Goal: Task Accomplishment & Management: Use online tool/utility

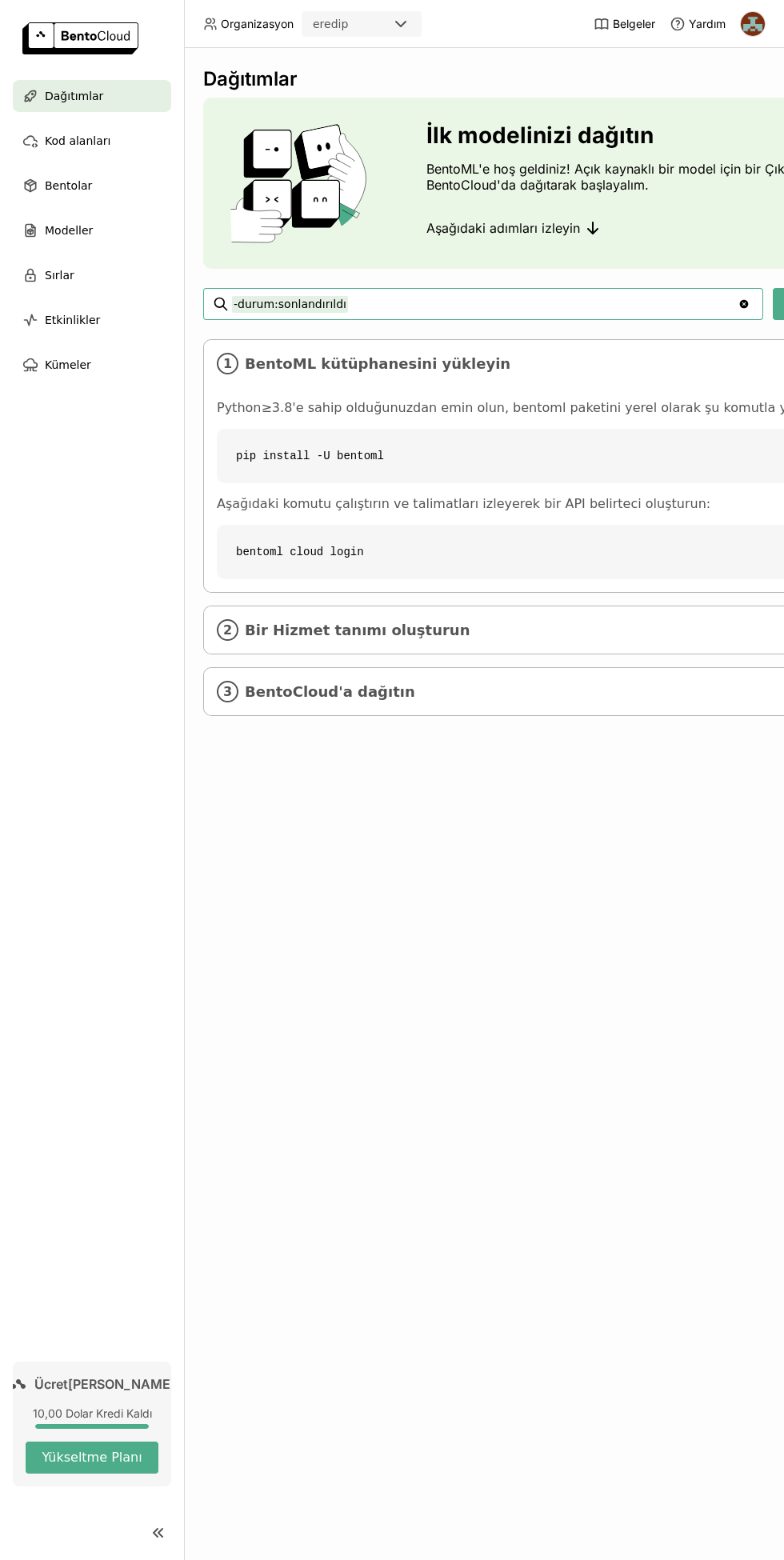
click at [579, 626] on span "Bir Hizmet tanımı oluşturun" at bounding box center [604, 630] width 719 height 18
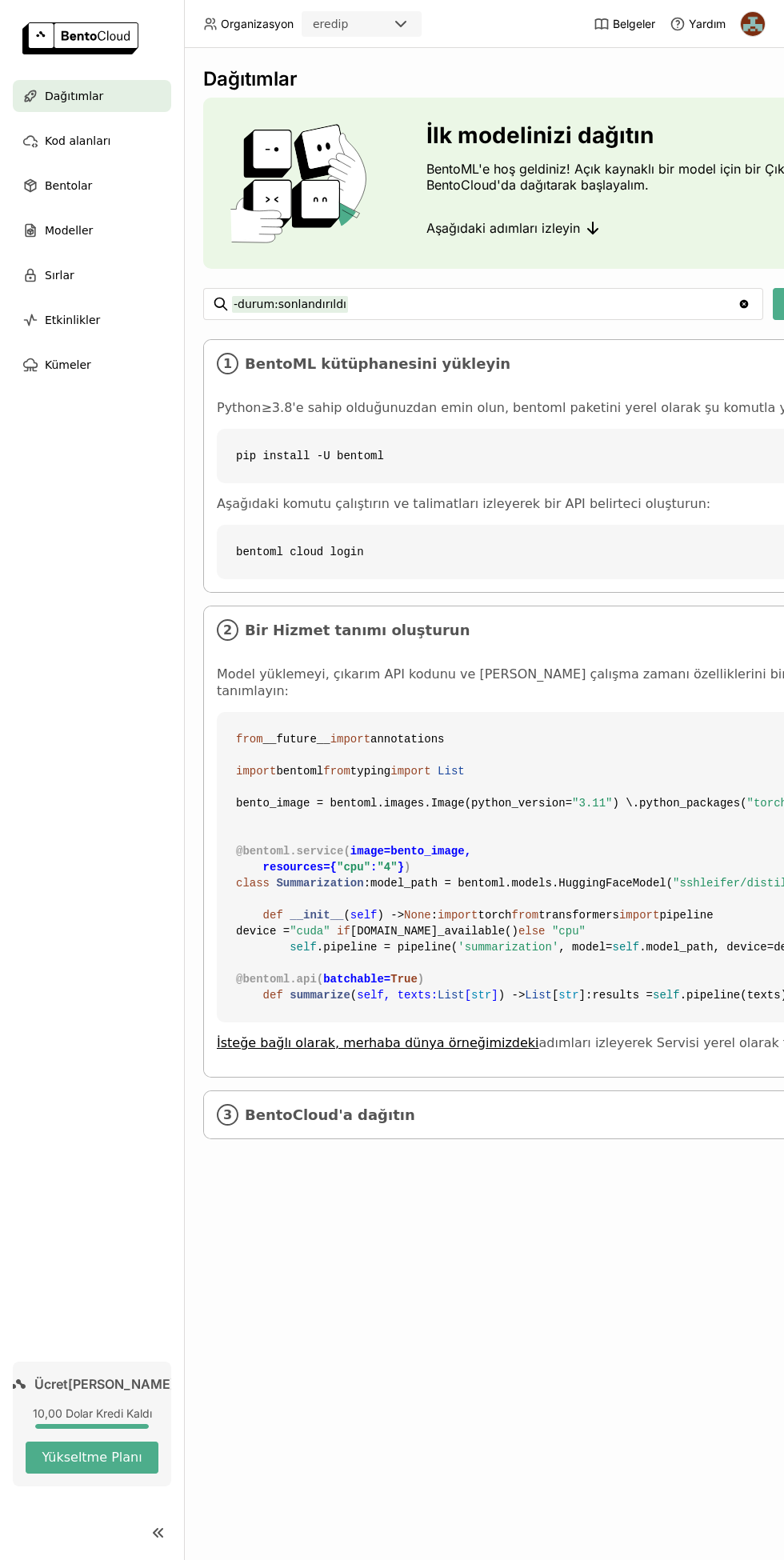
click at [537, 1124] on span "BentoCloud'a dağıtın" at bounding box center [604, 1116] width 719 height 18
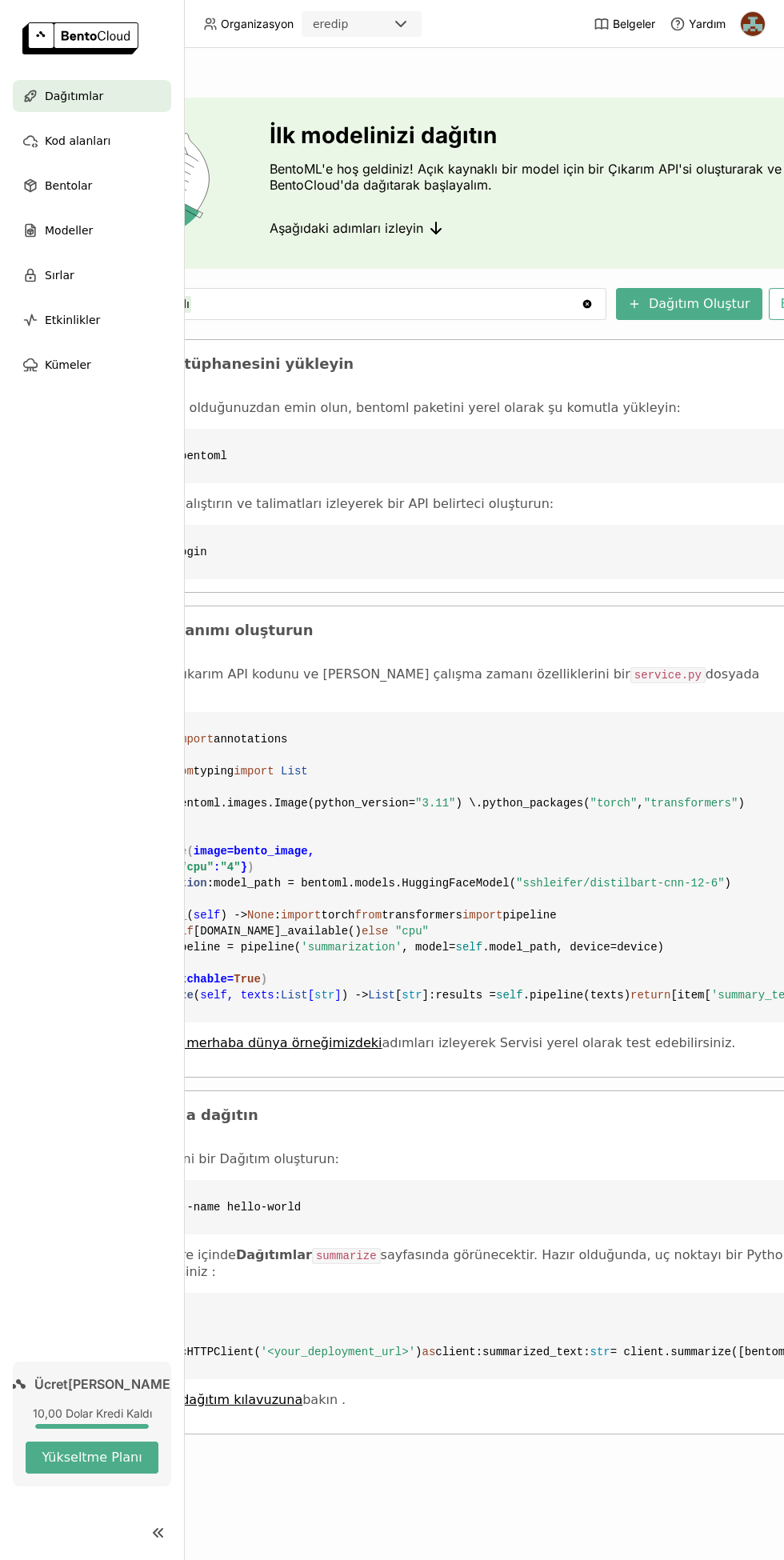
scroll to position [0, 238]
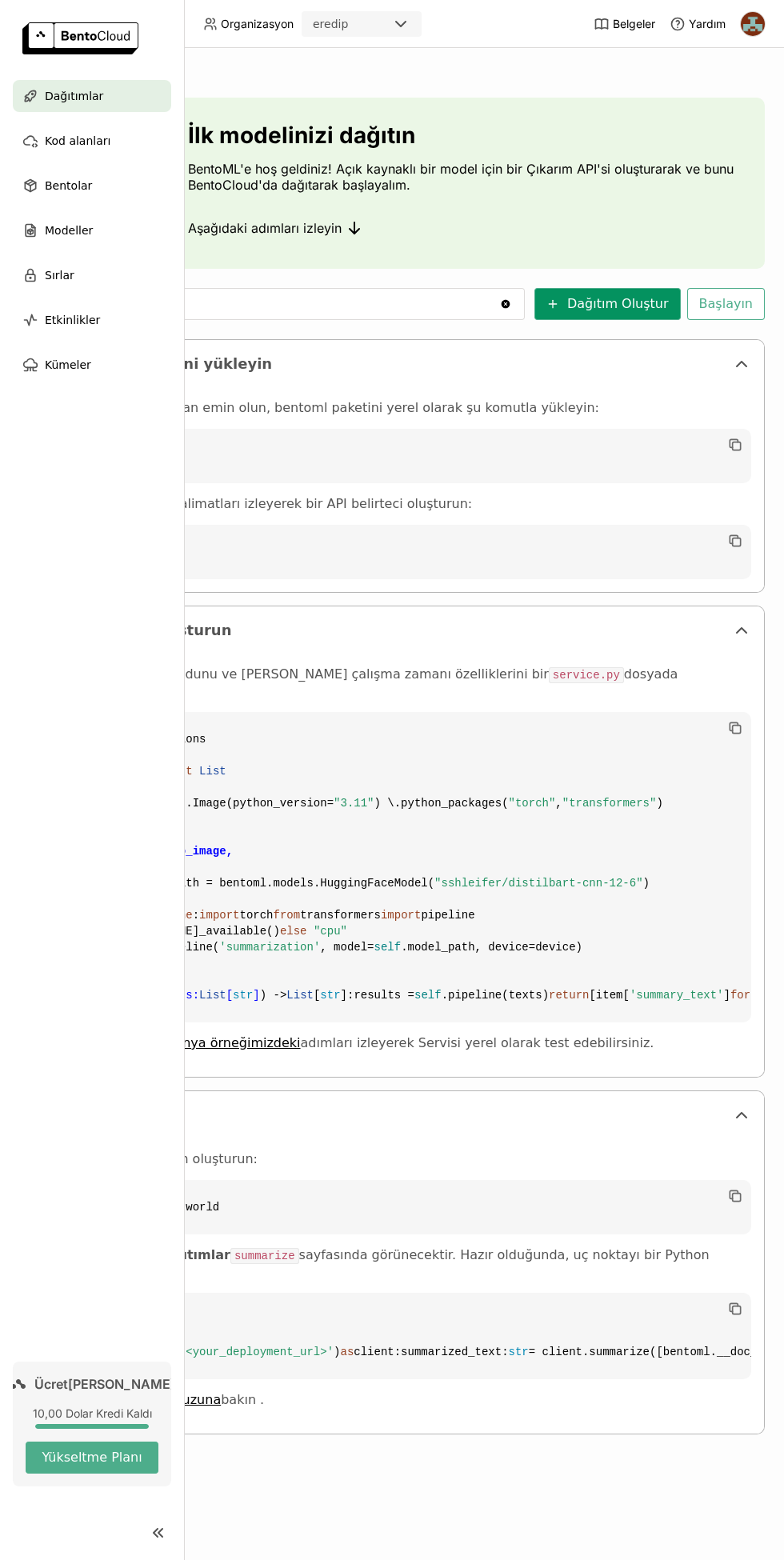
click at [629, 308] on font "Dağıtım Oluştur" at bounding box center [617, 303] width 102 height 15
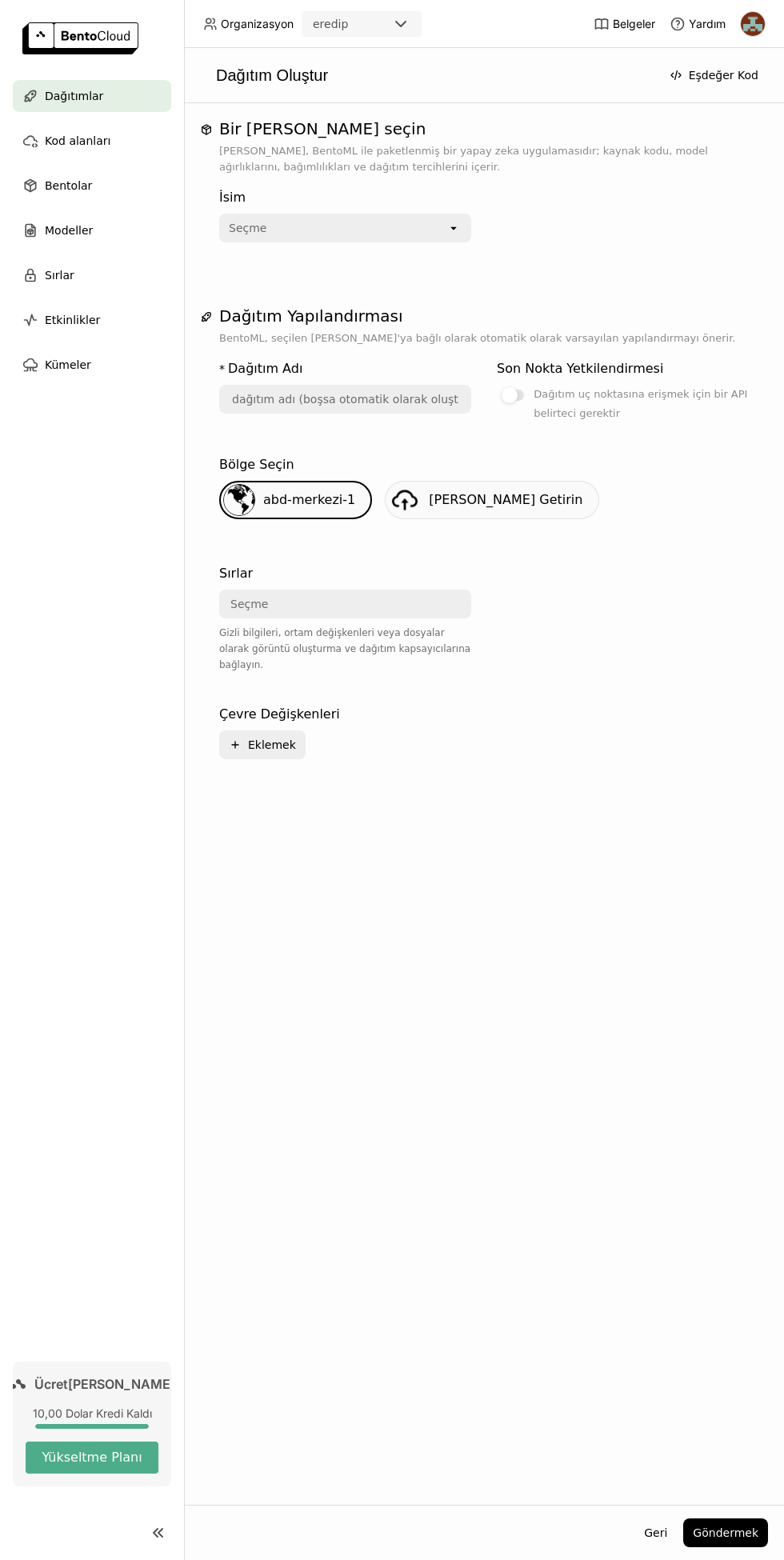
click at [437, 240] on div "Seçme" at bounding box center [334, 228] width 227 height 26
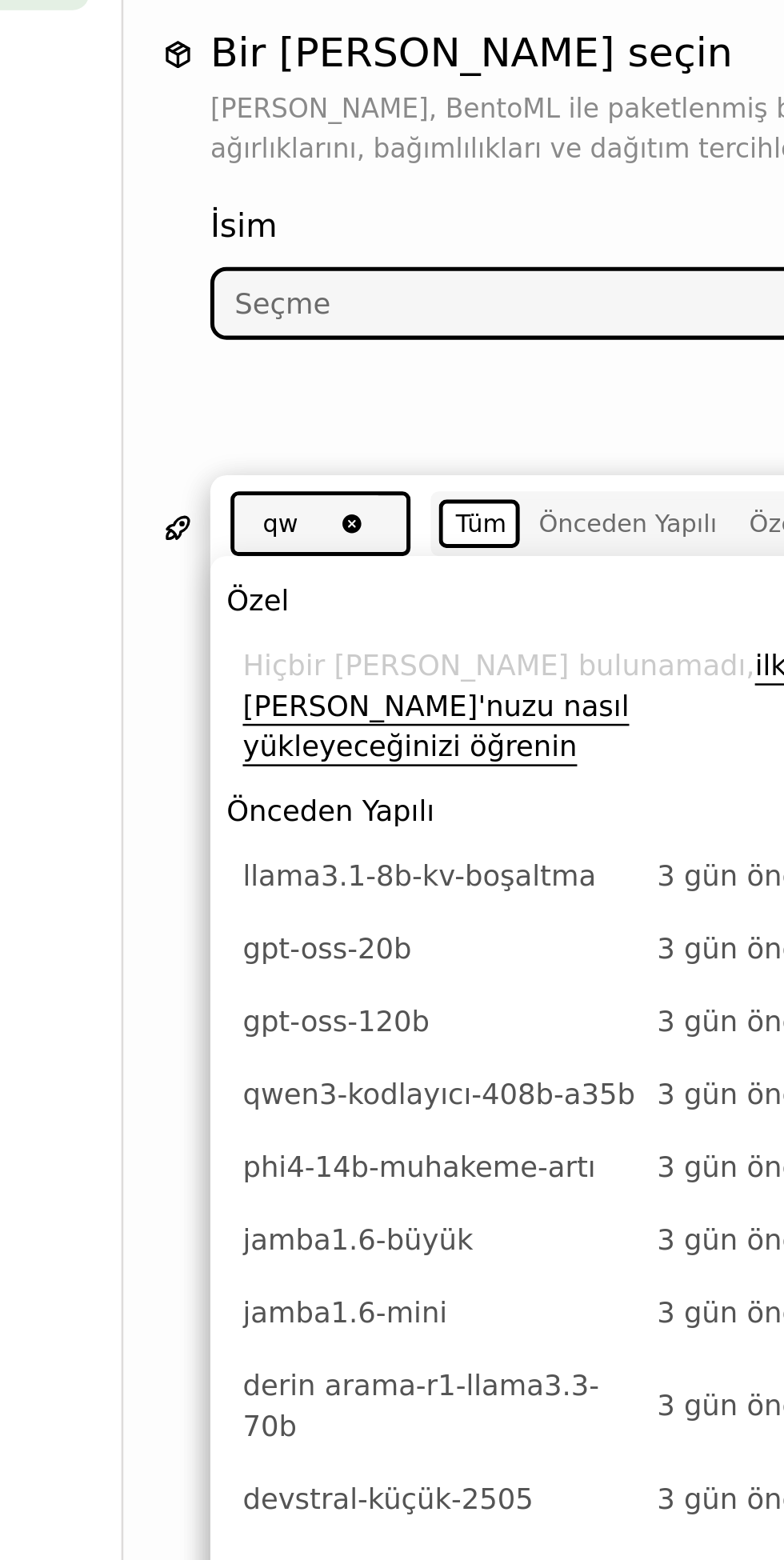
type input "qwen"
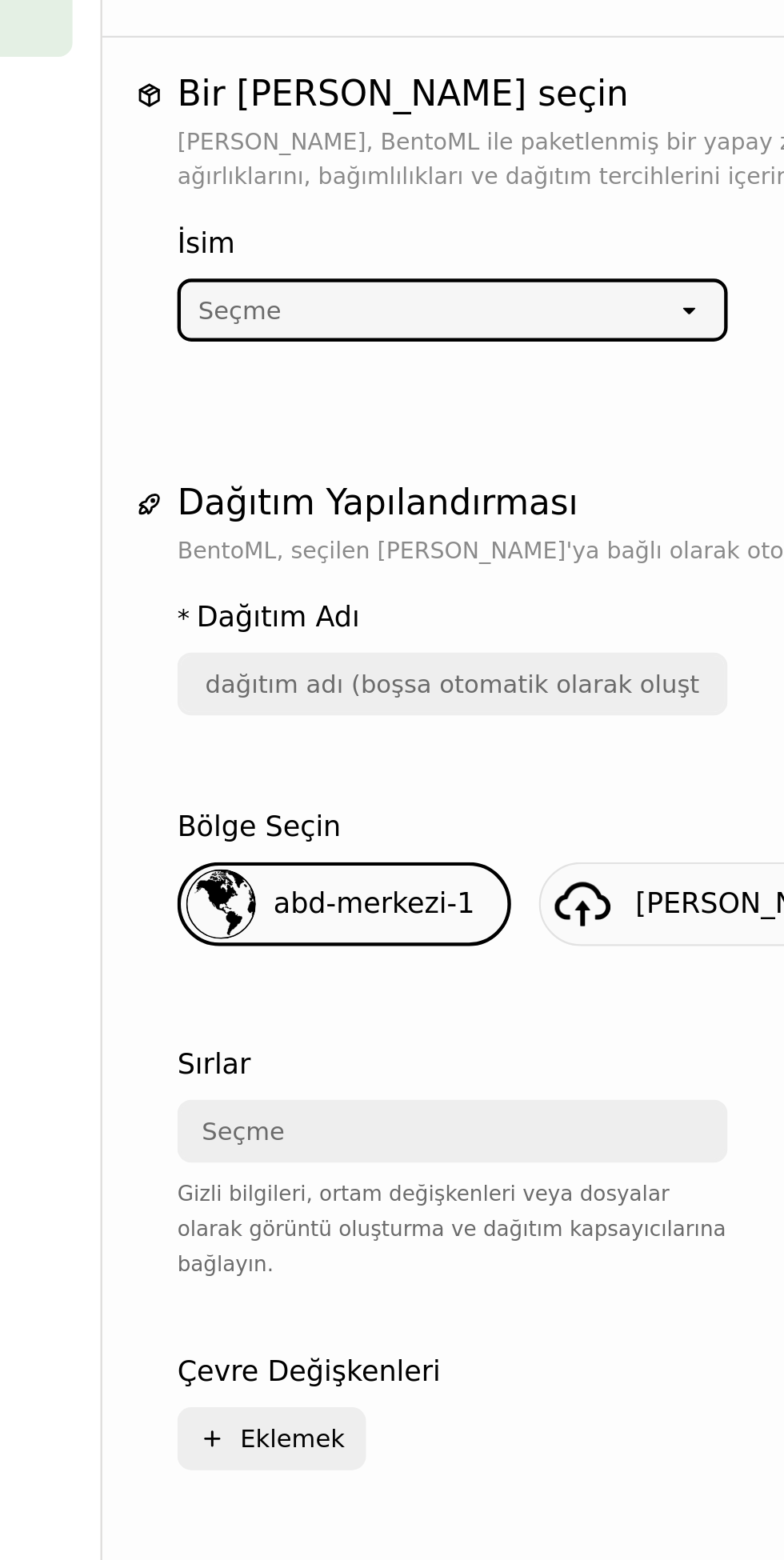
click at [299, 240] on div "Seçme" at bounding box center [334, 228] width 227 height 26
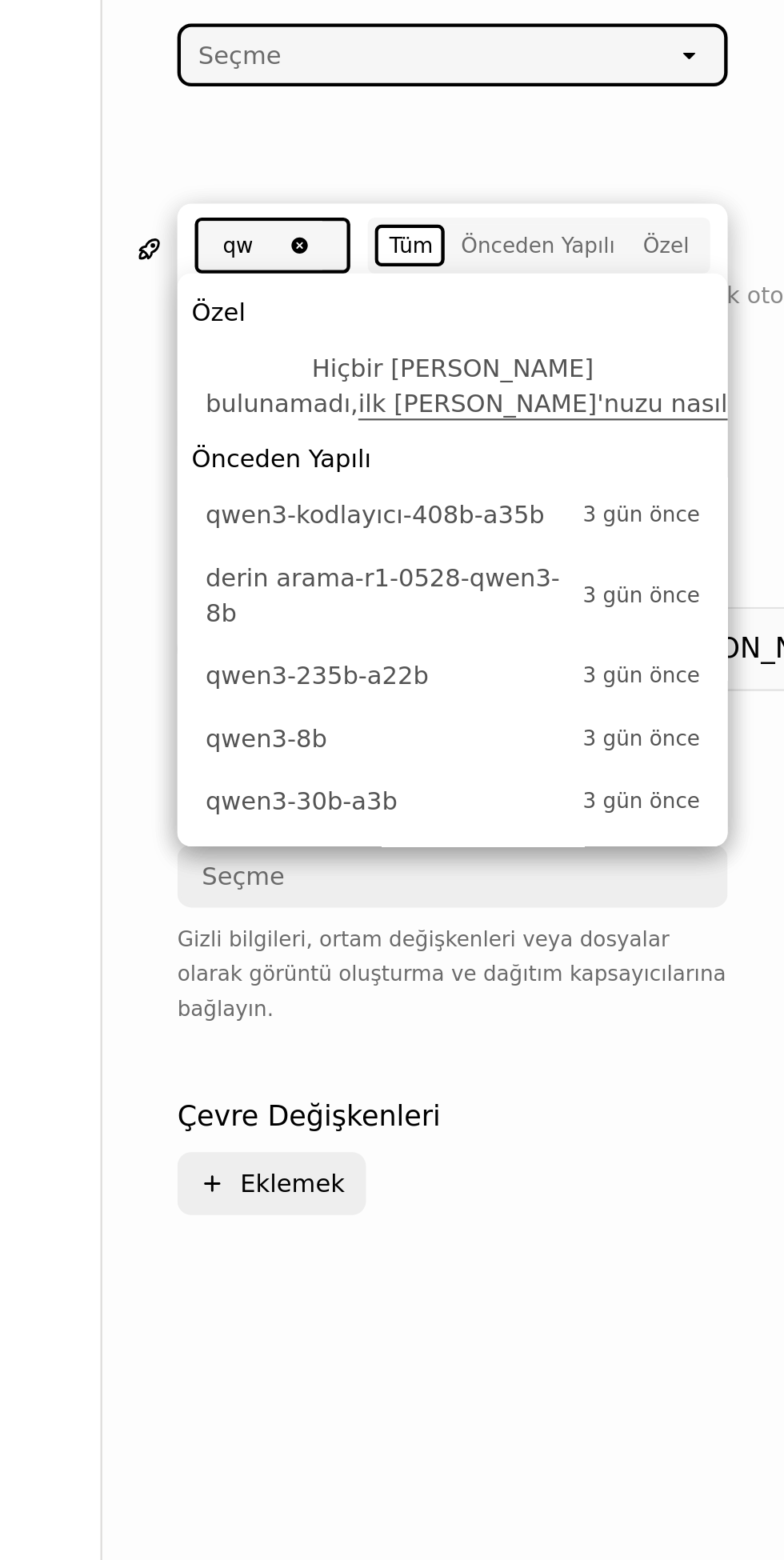
click at [358, 526] on li "qwen3-8b 3 gün önce" at bounding box center [345, 540] width 252 height 28
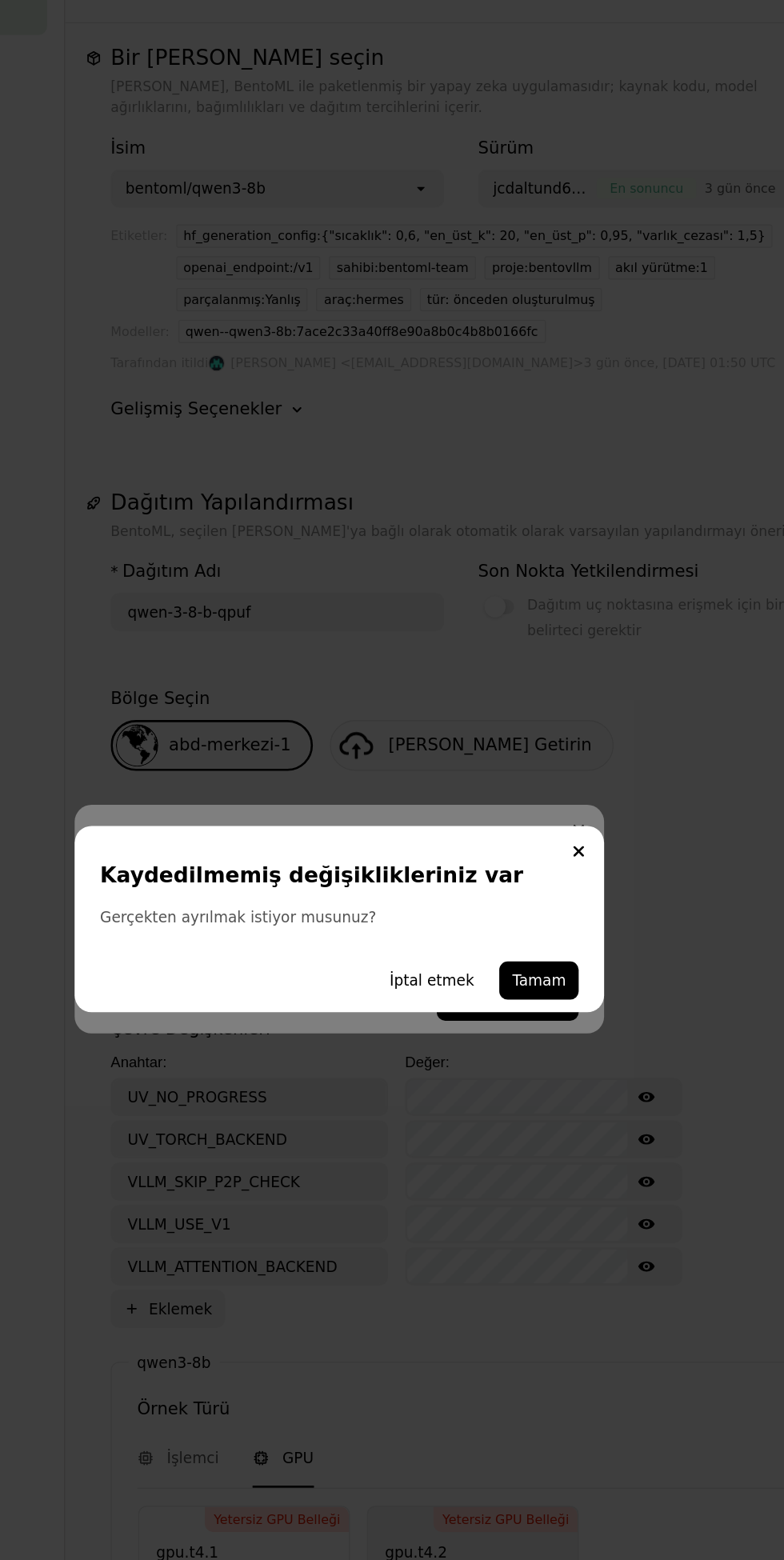
click at [477, 830] on font "İptal etmek" at bounding box center [461, 826] width 64 height 13
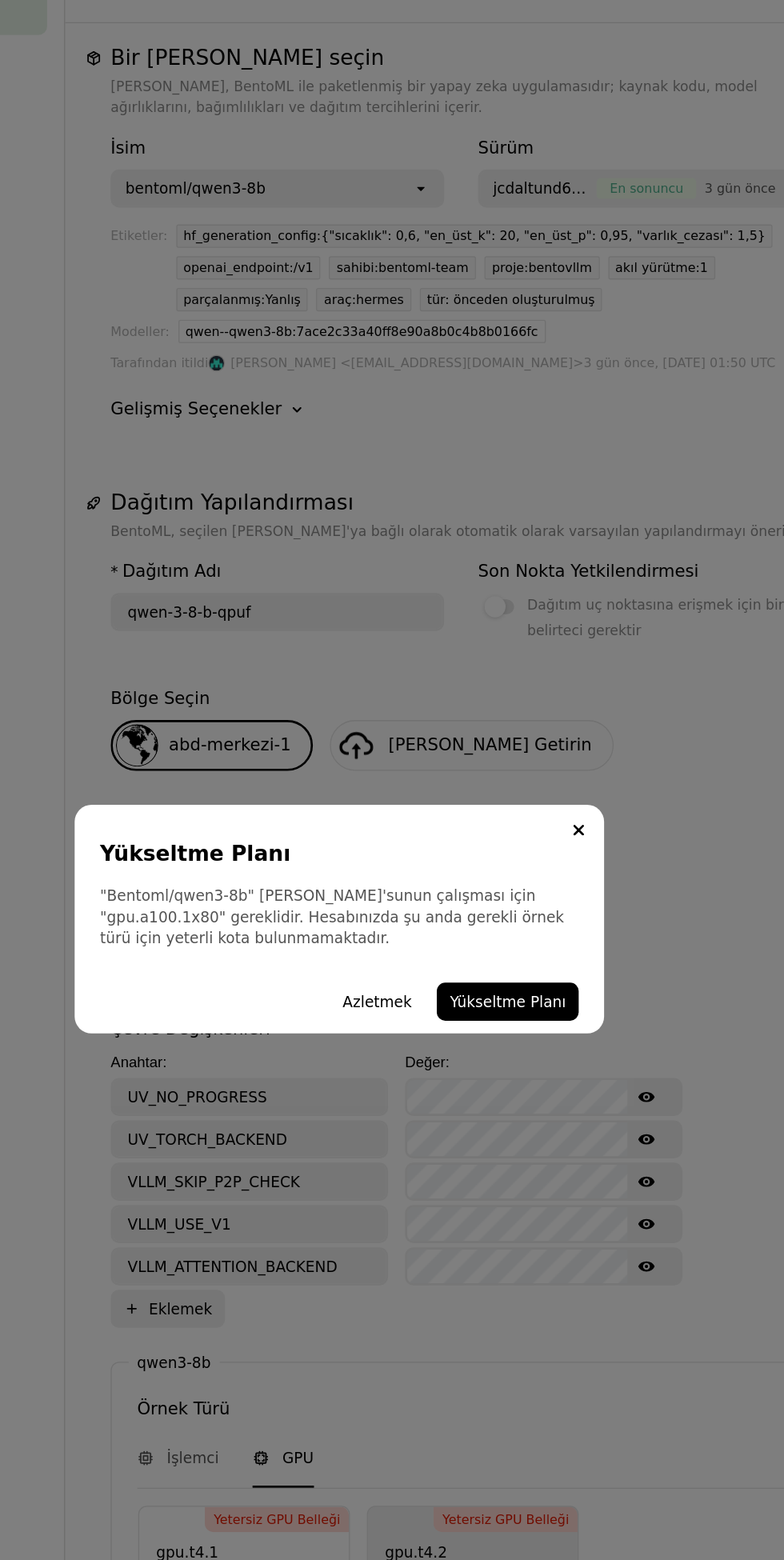
click at [435, 849] on font "Azletmek" at bounding box center [420, 843] width 52 height 13
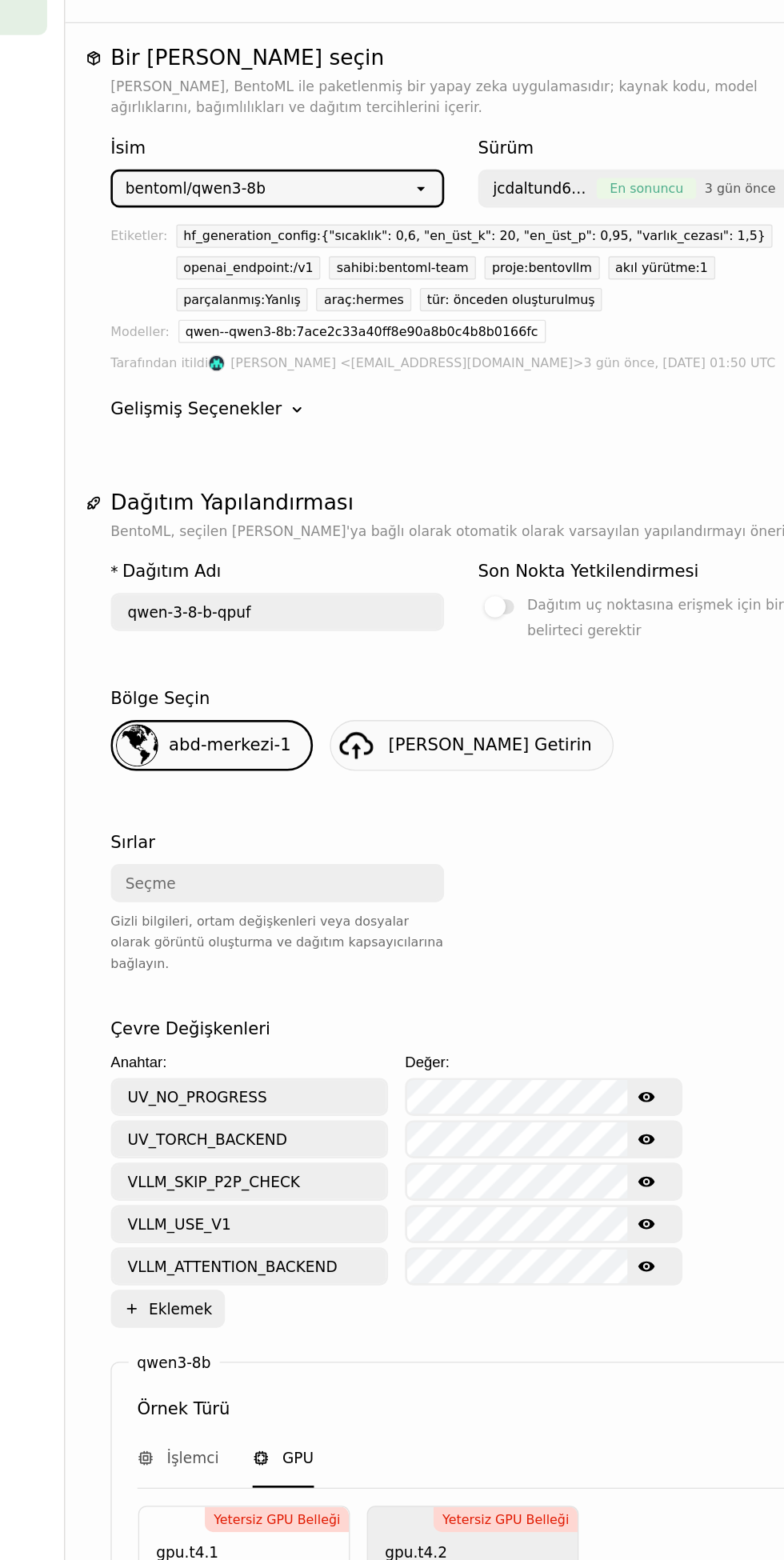
click at [417, 240] on div "bentoml/qwen3-8b" at bounding box center [334, 228] width 227 height 26
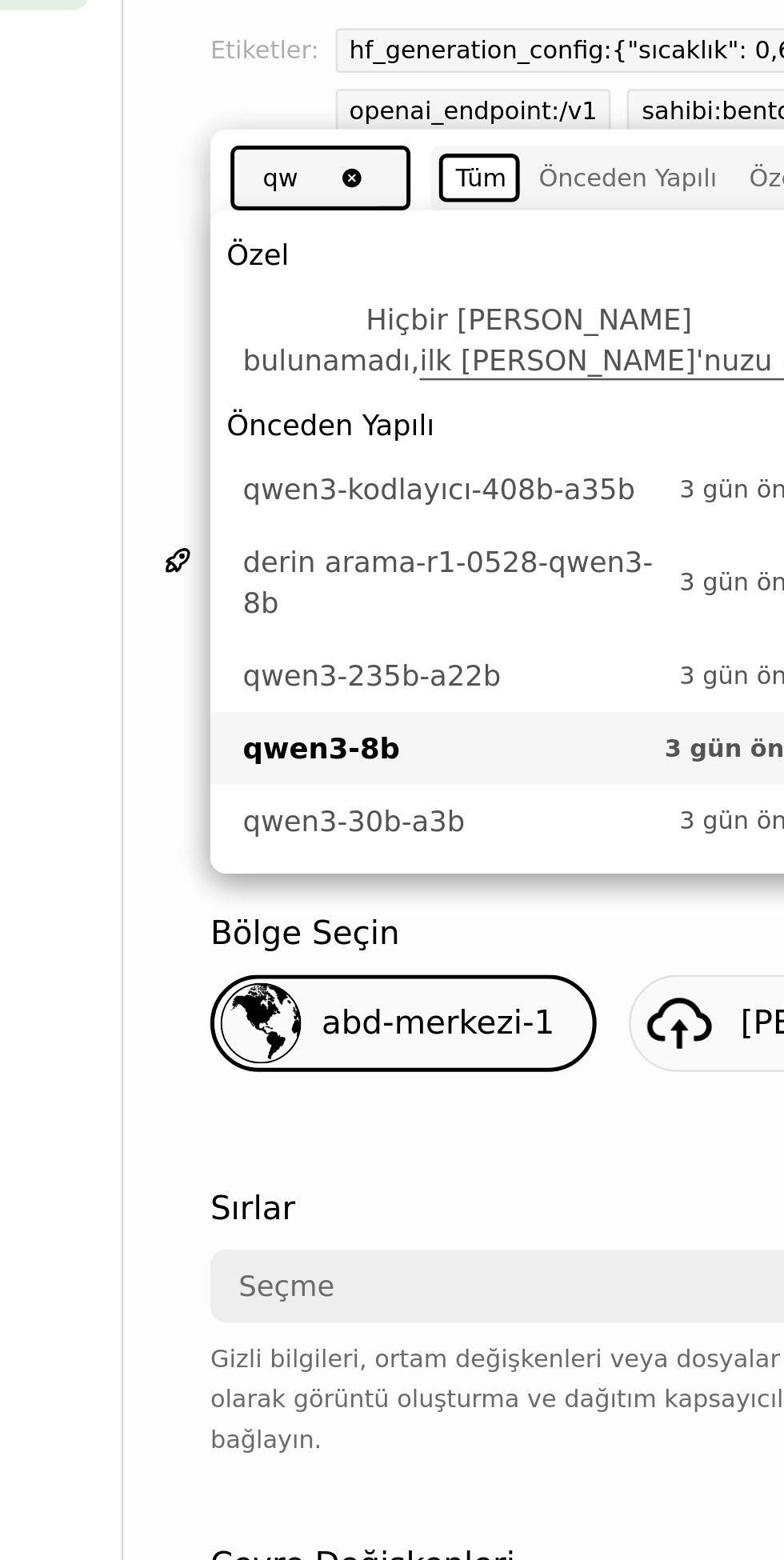
scroll to position [136, 0]
click at [353, 328] on font "derin arama-r1-0528-qwen3-8b" at bounding box center [314, 338] width 162 height 28
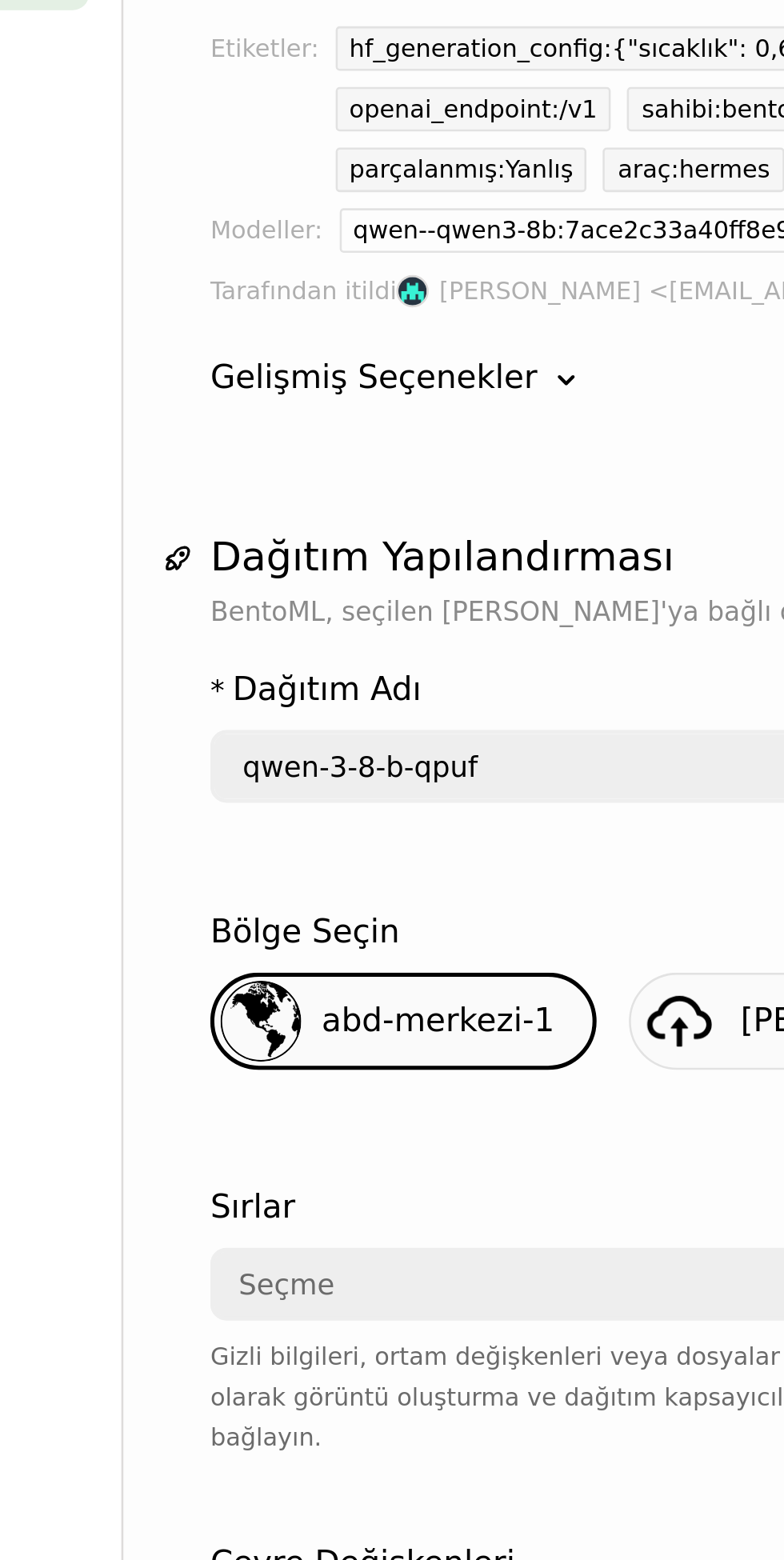
type input "deepseek-r-1-0528-qwen-3-8-b-ktnv"
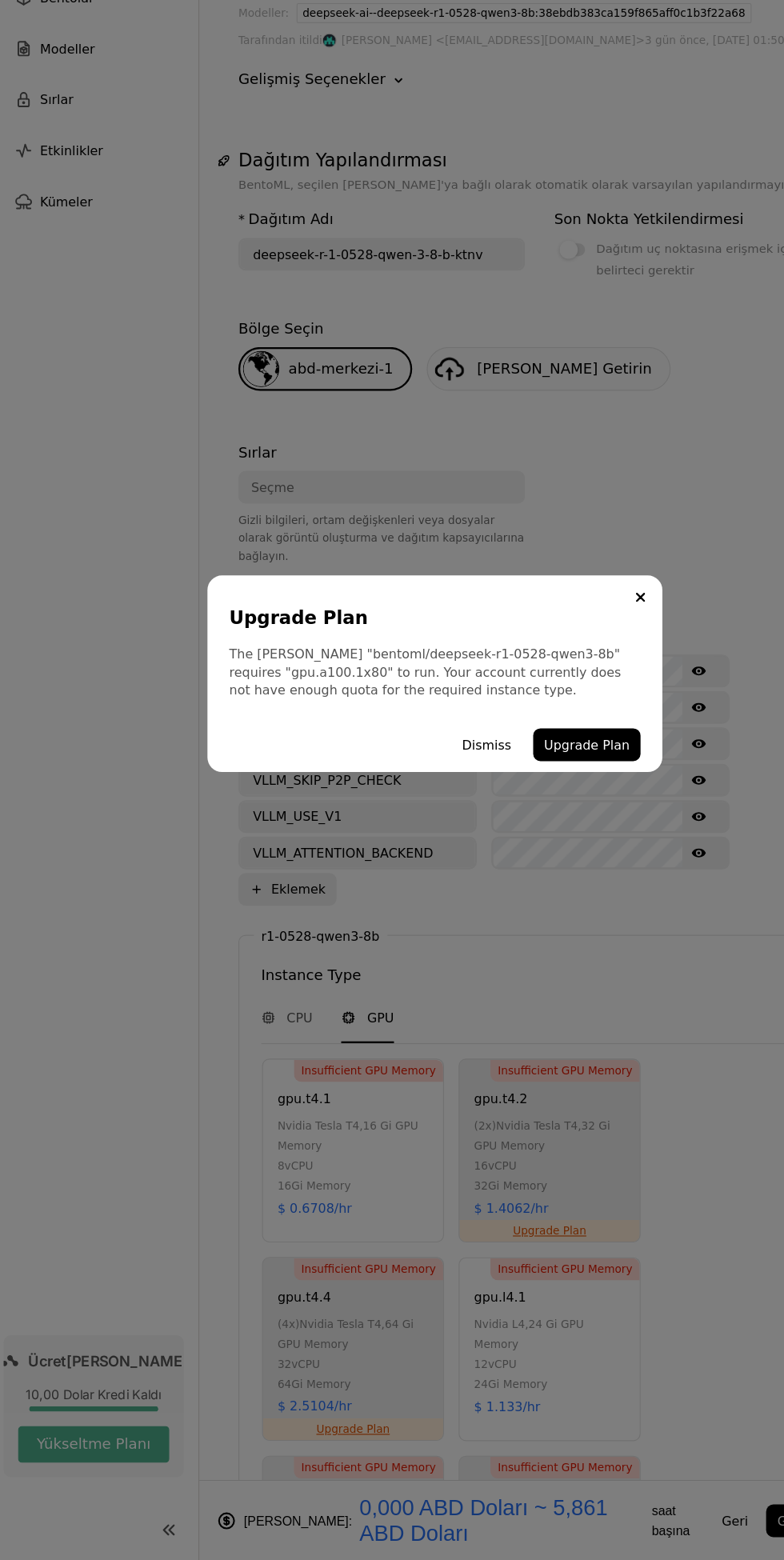
scroll to position [0, 0]
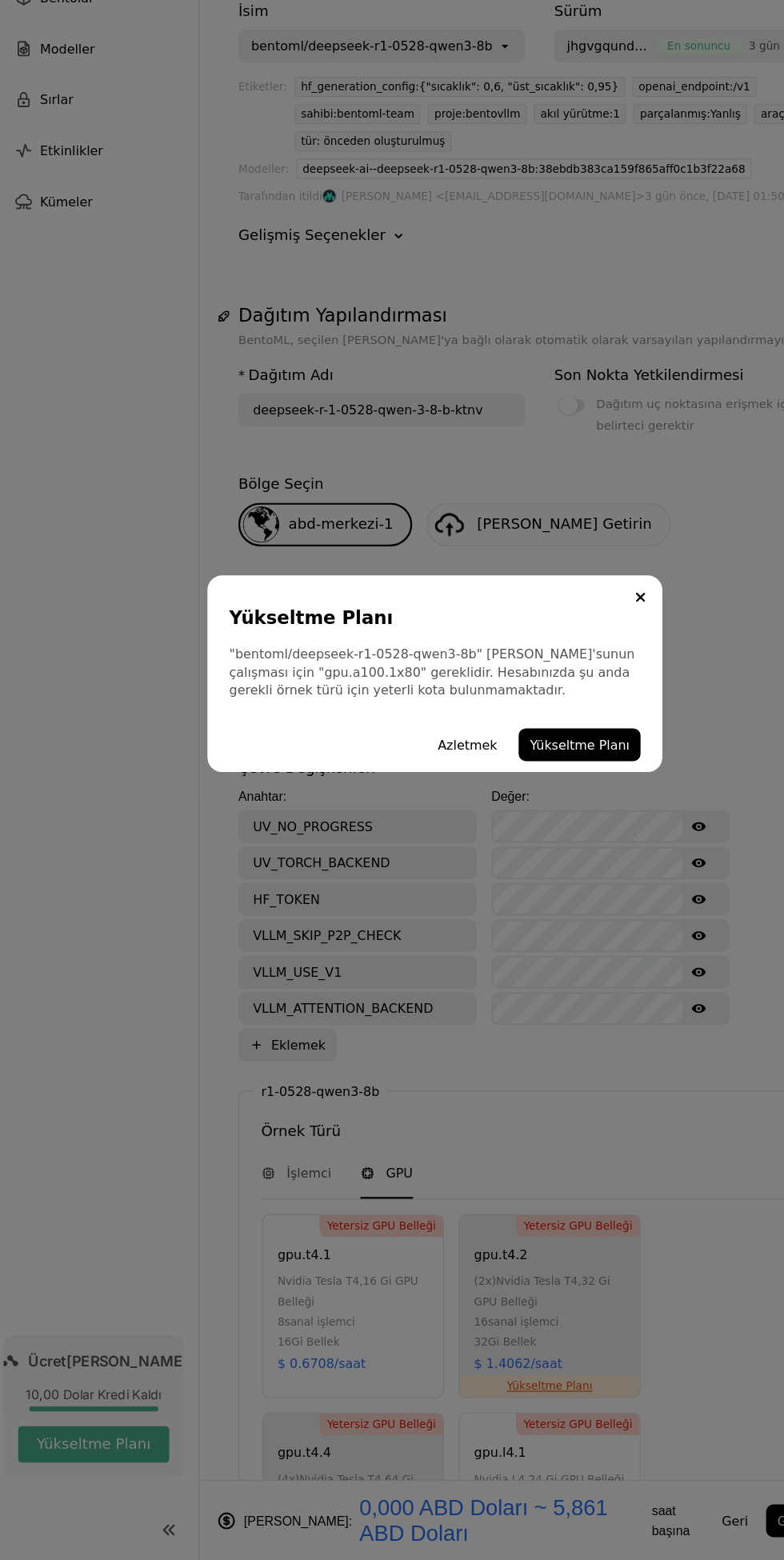
click at [576, 709] on icon "Kapalı" at bounding box center [573, 713] width 6 height 6
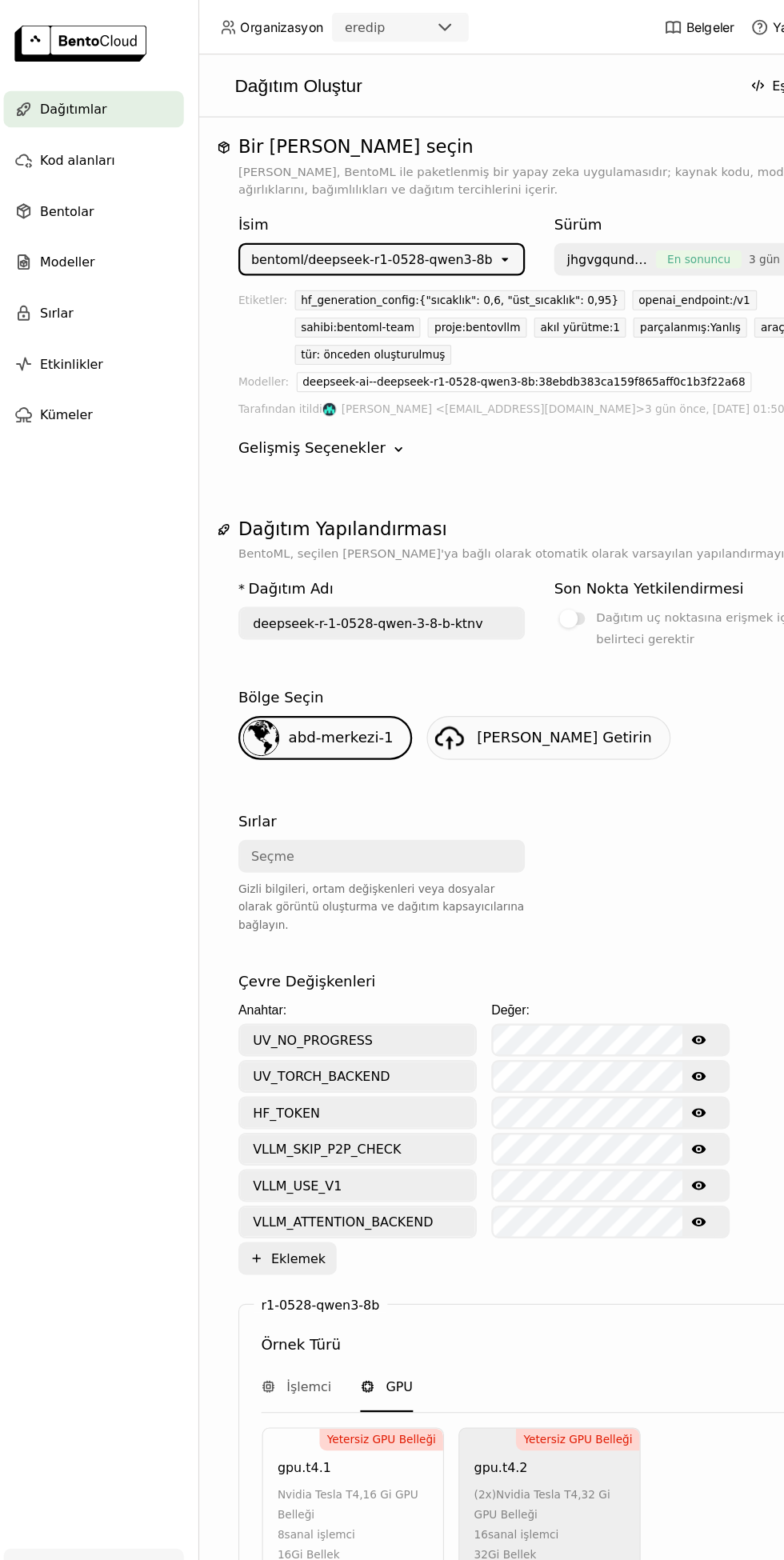
click at [437, 240] on div "bentoml/deepseek-r1-0528-qwen3-8b" at bounding box center [334, 228] width 227 height 26
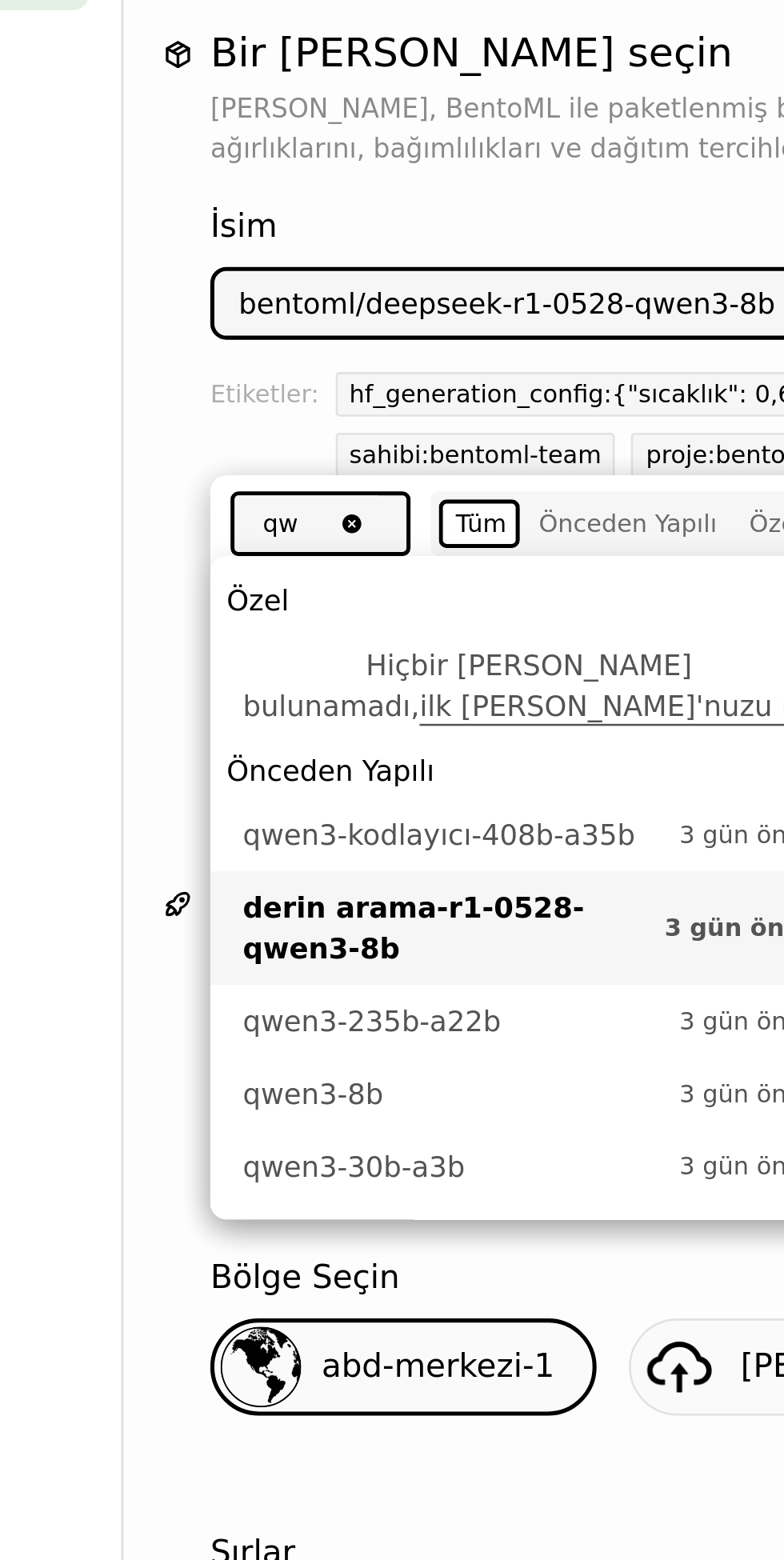
click at [279, 314] on icon "Net değer" at bounding box center [275, 314] width 7 height 7
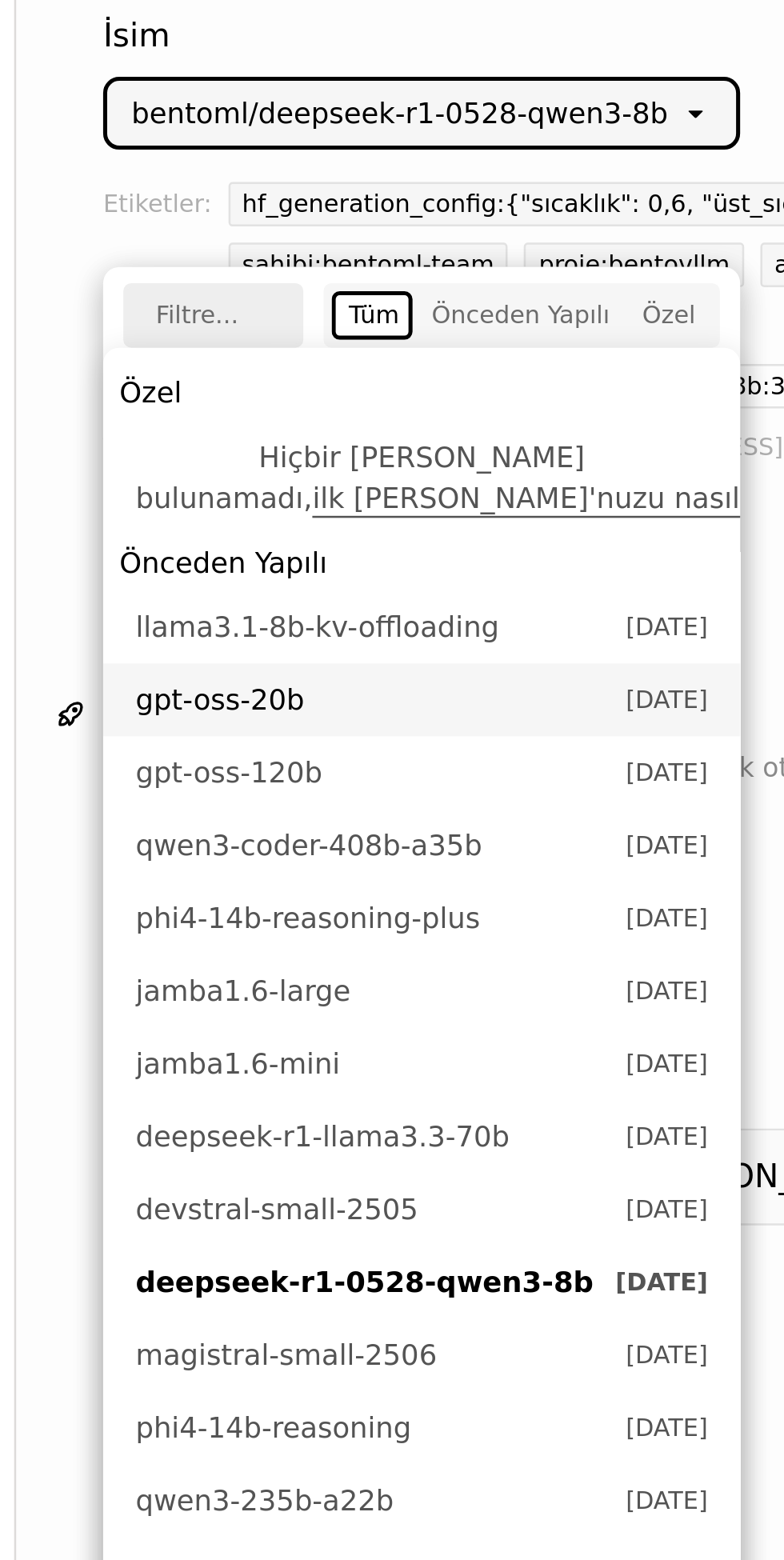
scroll to position [81, 0]
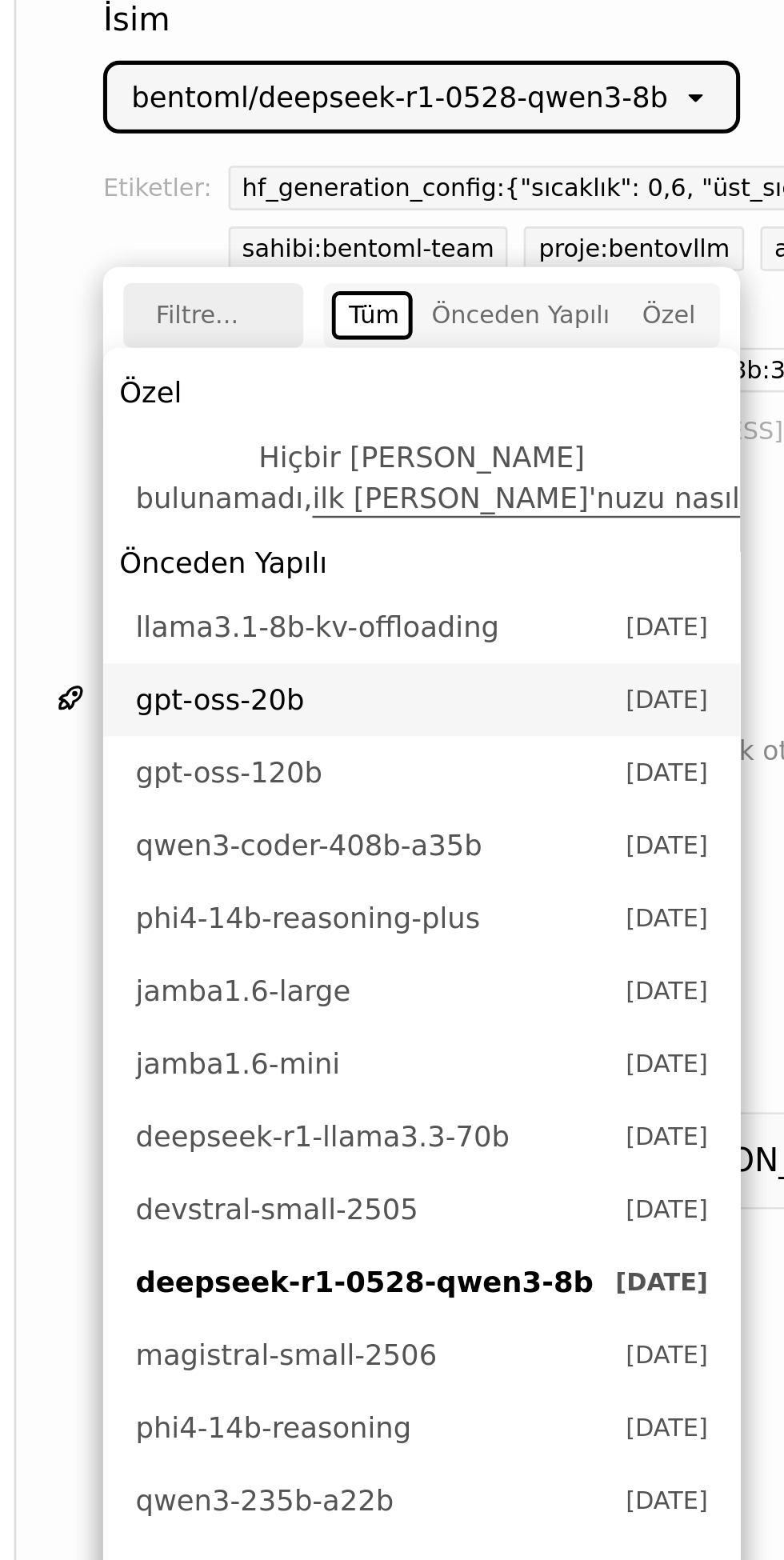
click at [367, 527] on span "jamba1.6-mini" at bounding box center [325, 529] width 185 height 16
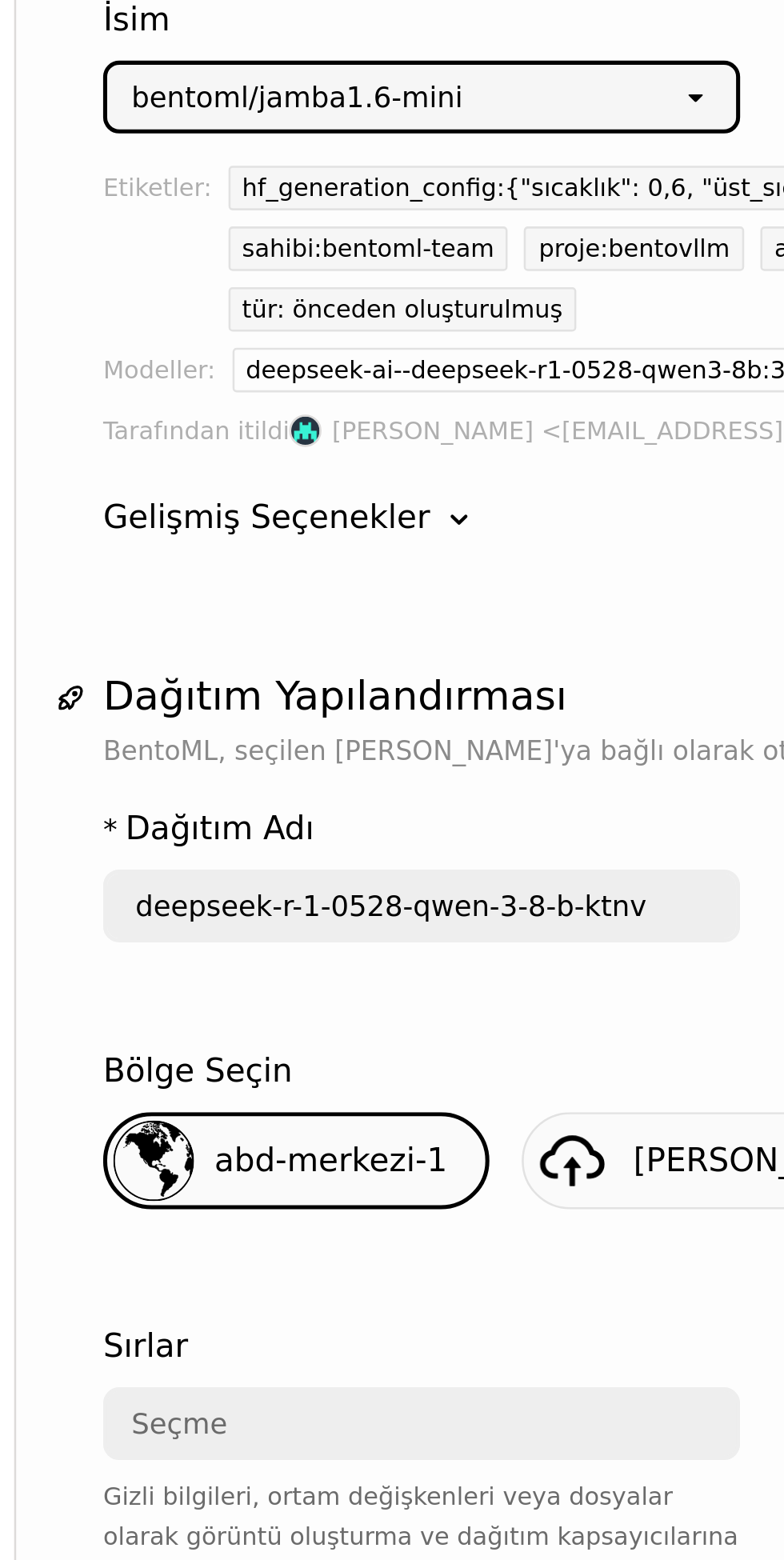
type input "jamba-1-6-mini-qa2b"
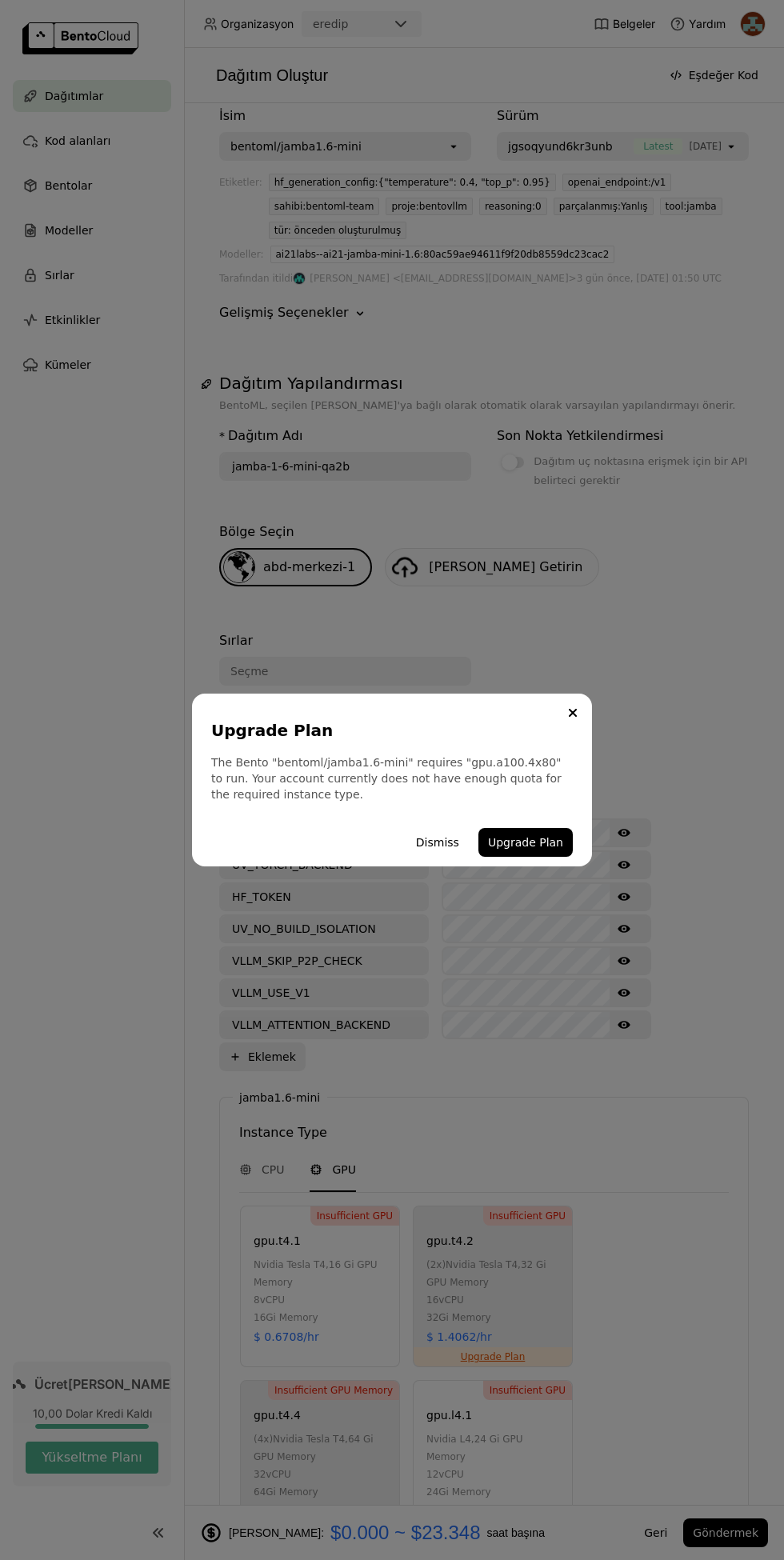
scroll to position [35, 0]
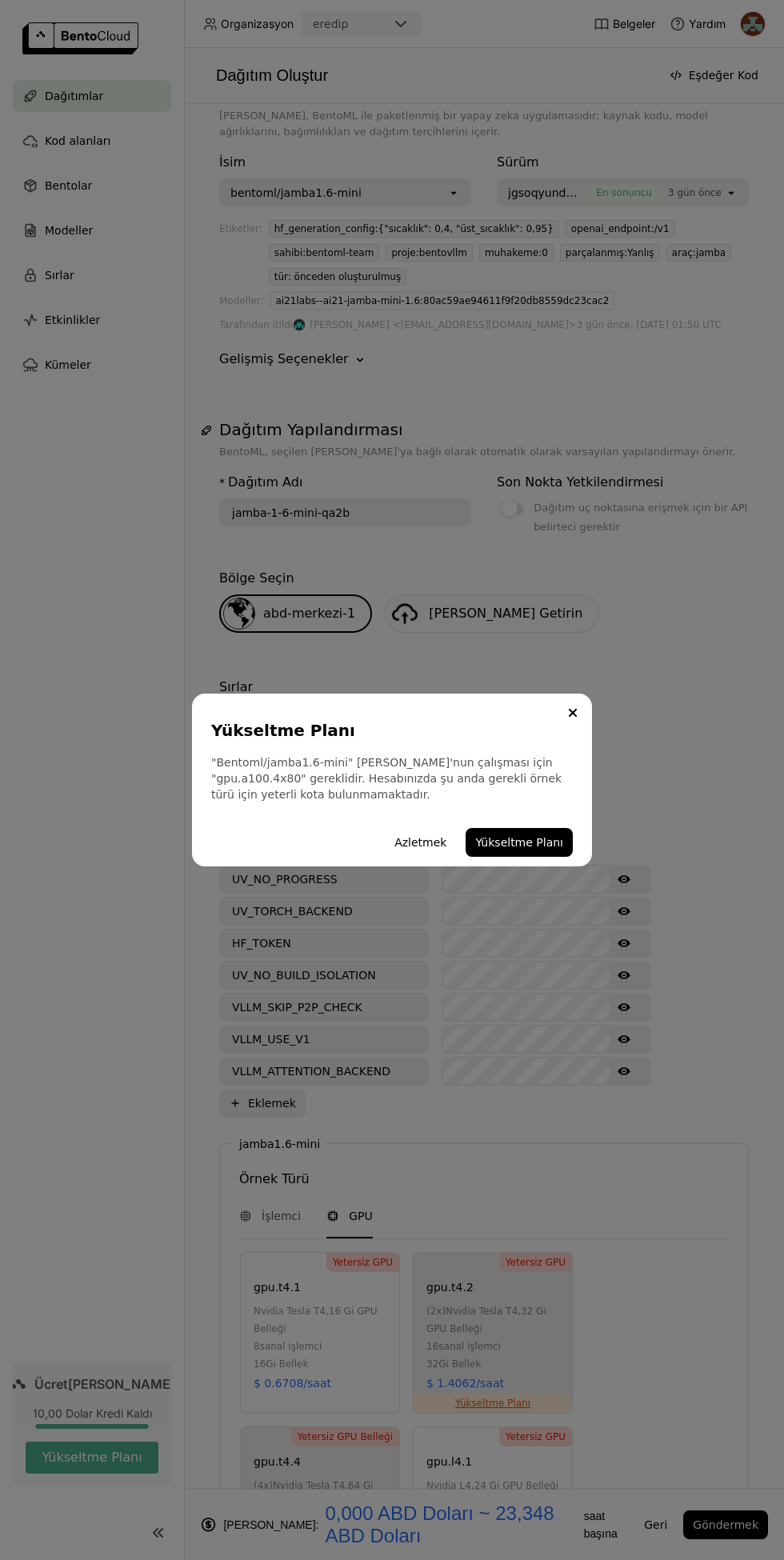
click at [573, 709] on icon "Kapalı" at bounding box center [573, 713] width 6 height 6
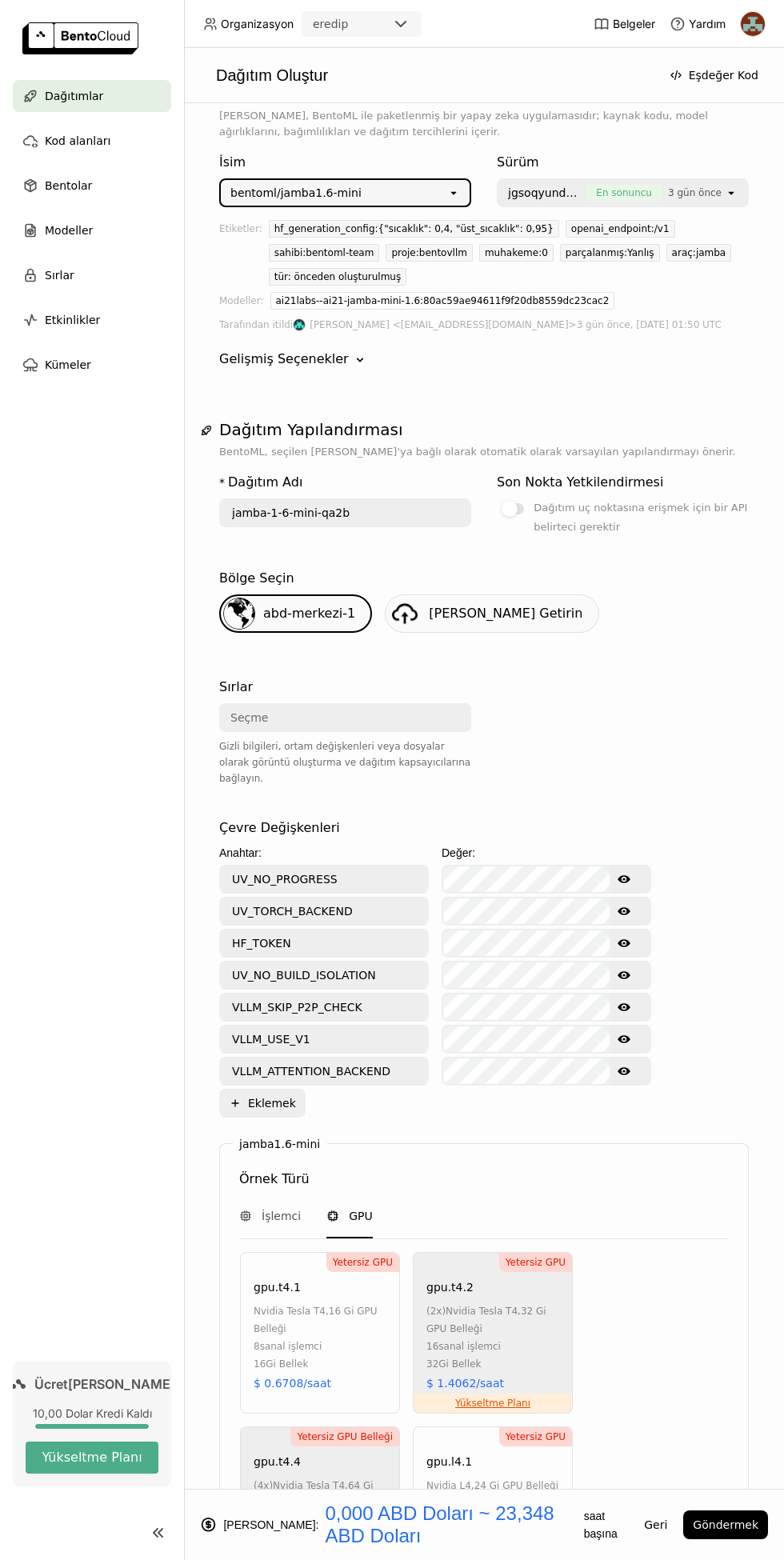
click at [119, 230] on div "Modeller" at bounding box center [92, 230] width 158 height 32
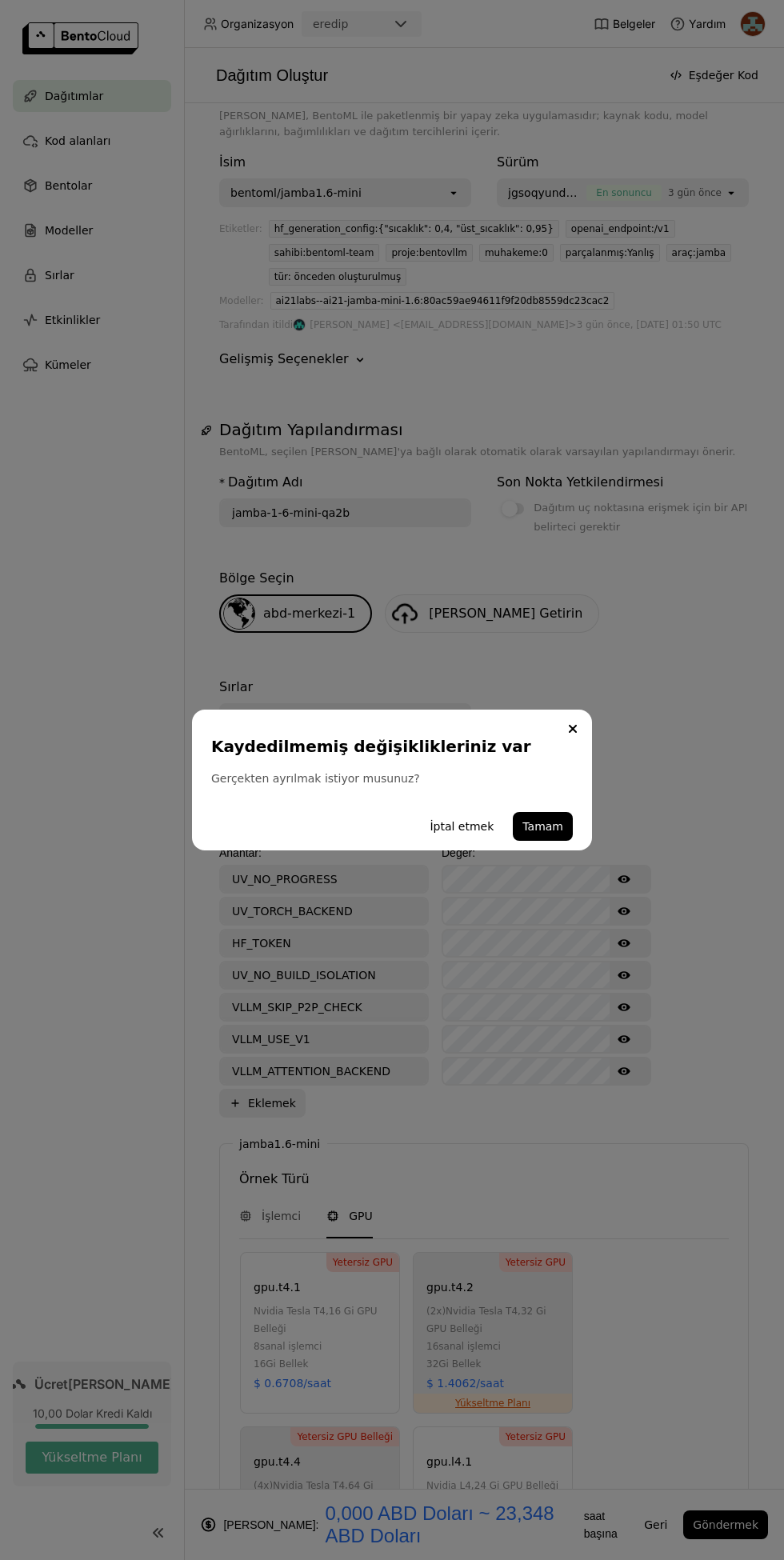
click at [555, 832] on font "Tamam" at bounding box center [543, 826] width 41 height 13
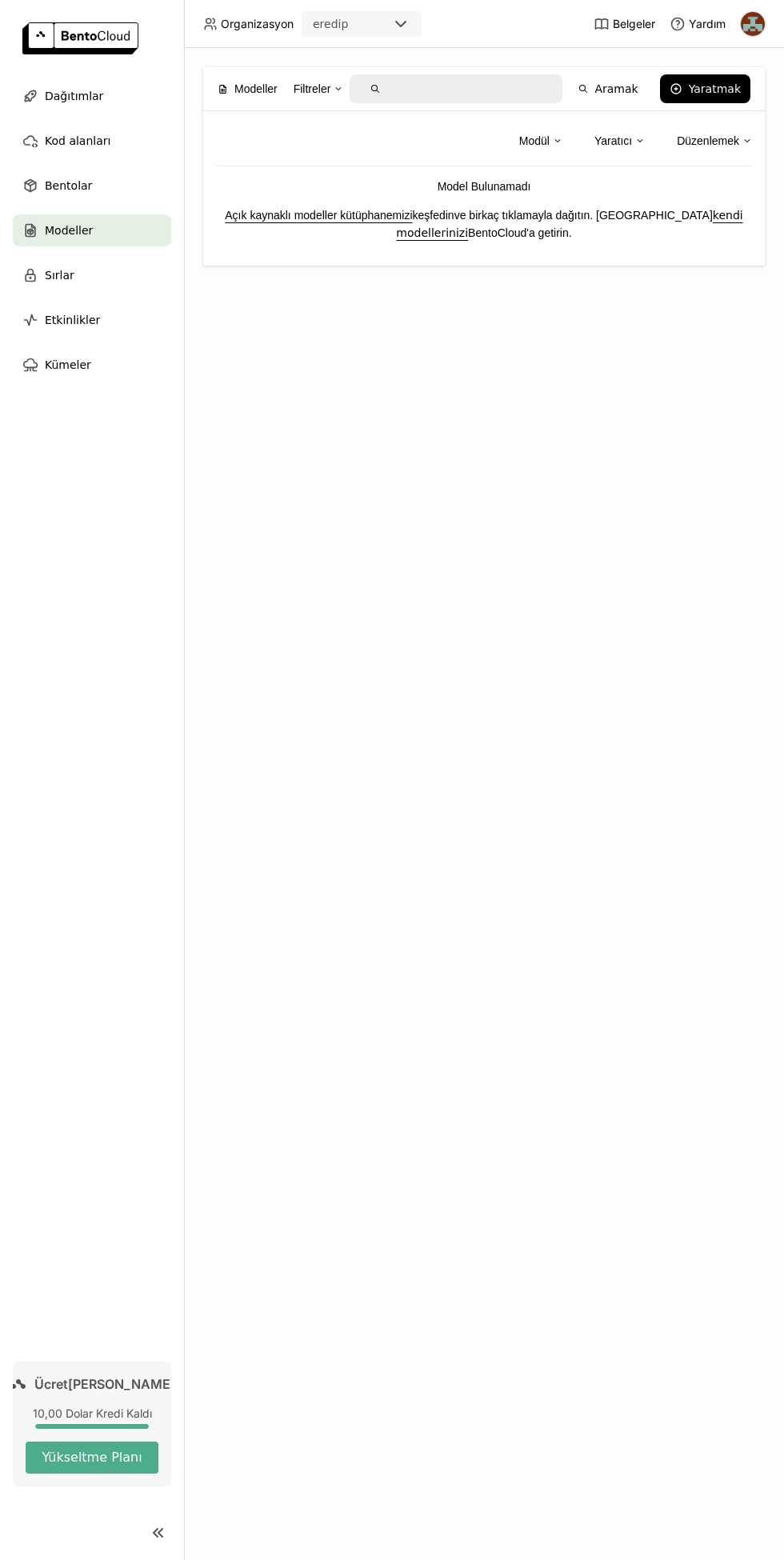
click at [135, 193] on div "Bentolar" at bounding box center [92, 185] width 158 height 32
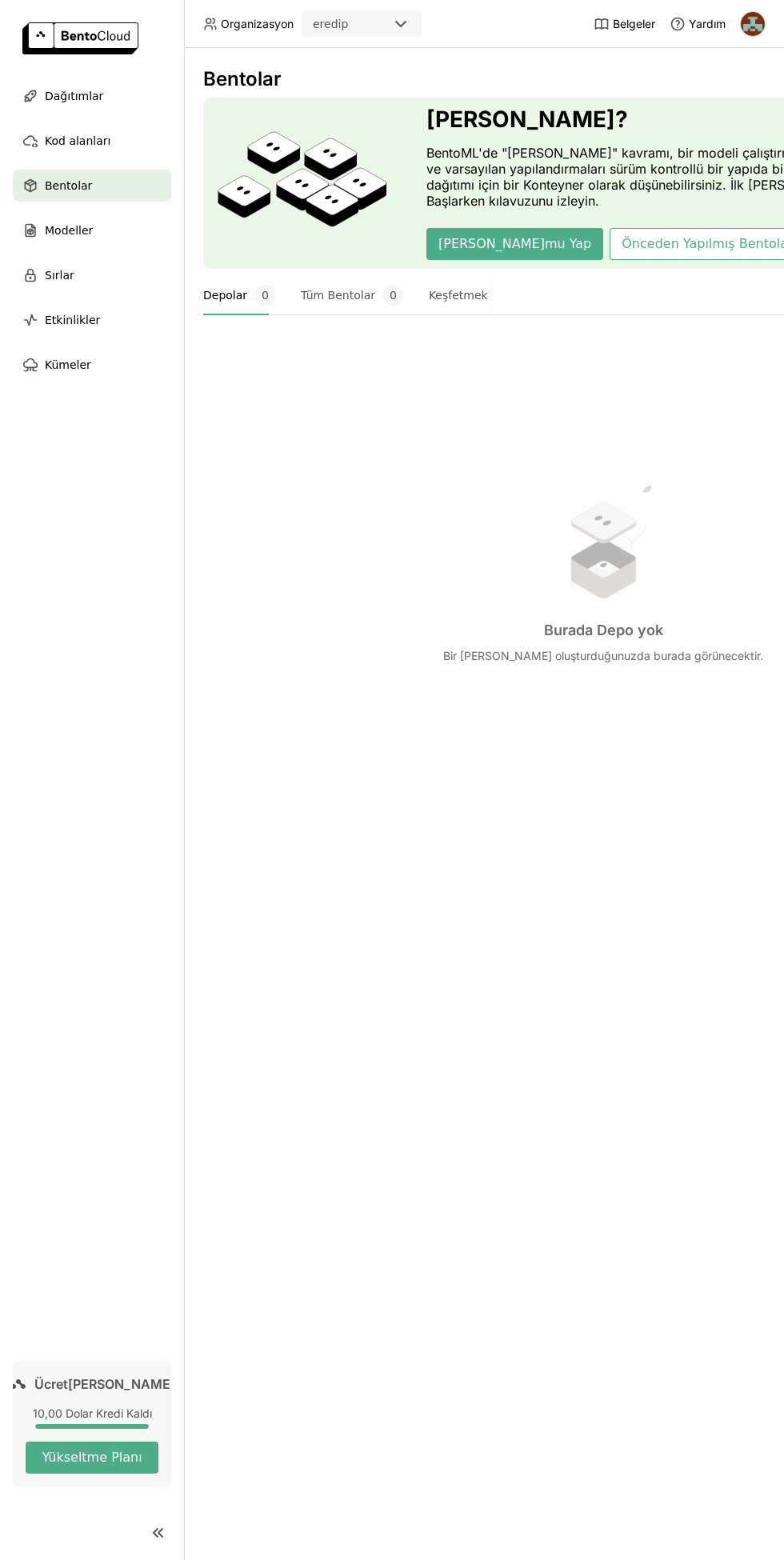
click at [132, 140] on div "Kod alanları" at bounding box center [92, 141] width 158 height 32
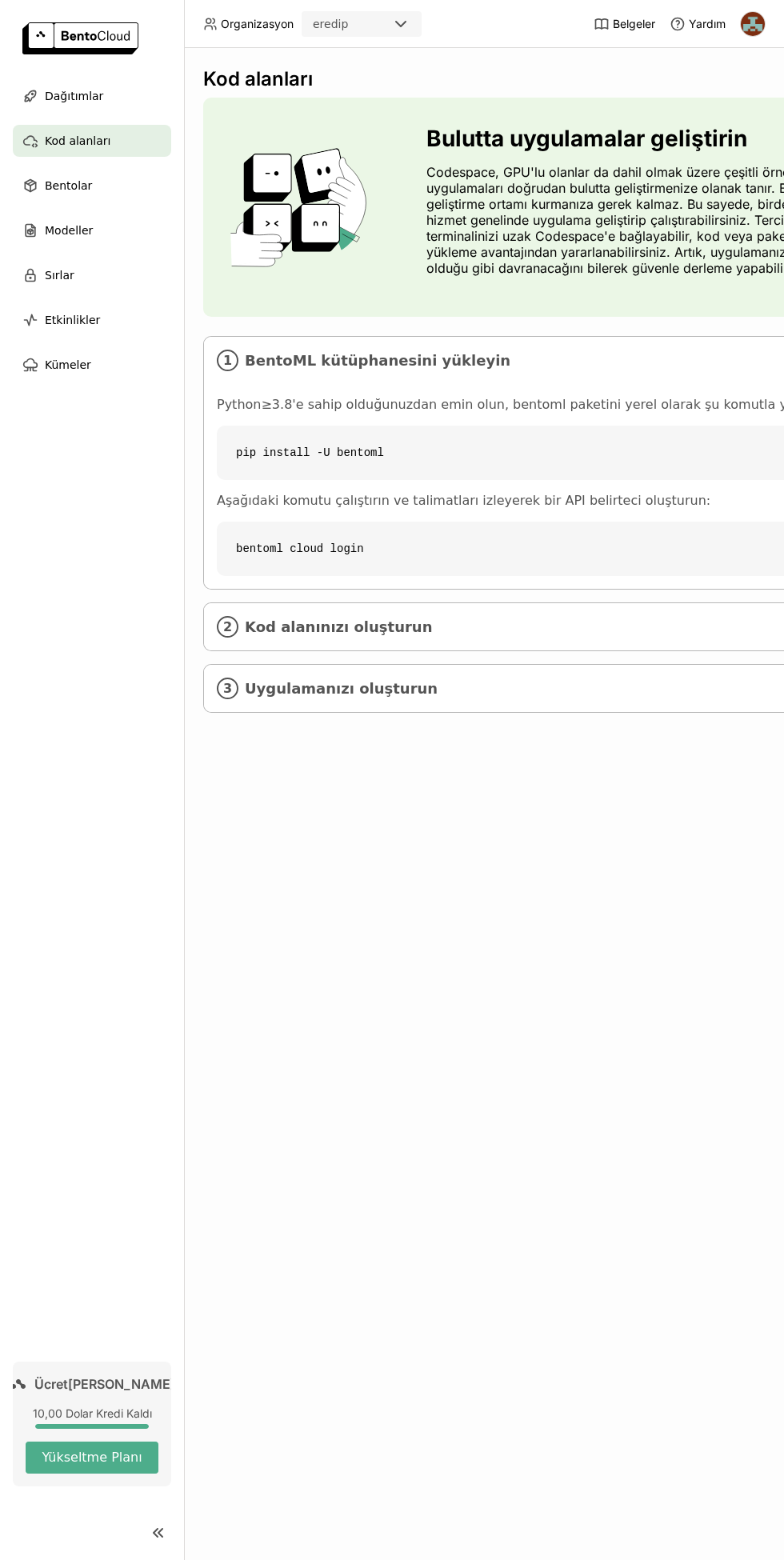
click at [115, 92] on div "Dağıtımlar" at bounding box center [92, 95] width 158 height 32
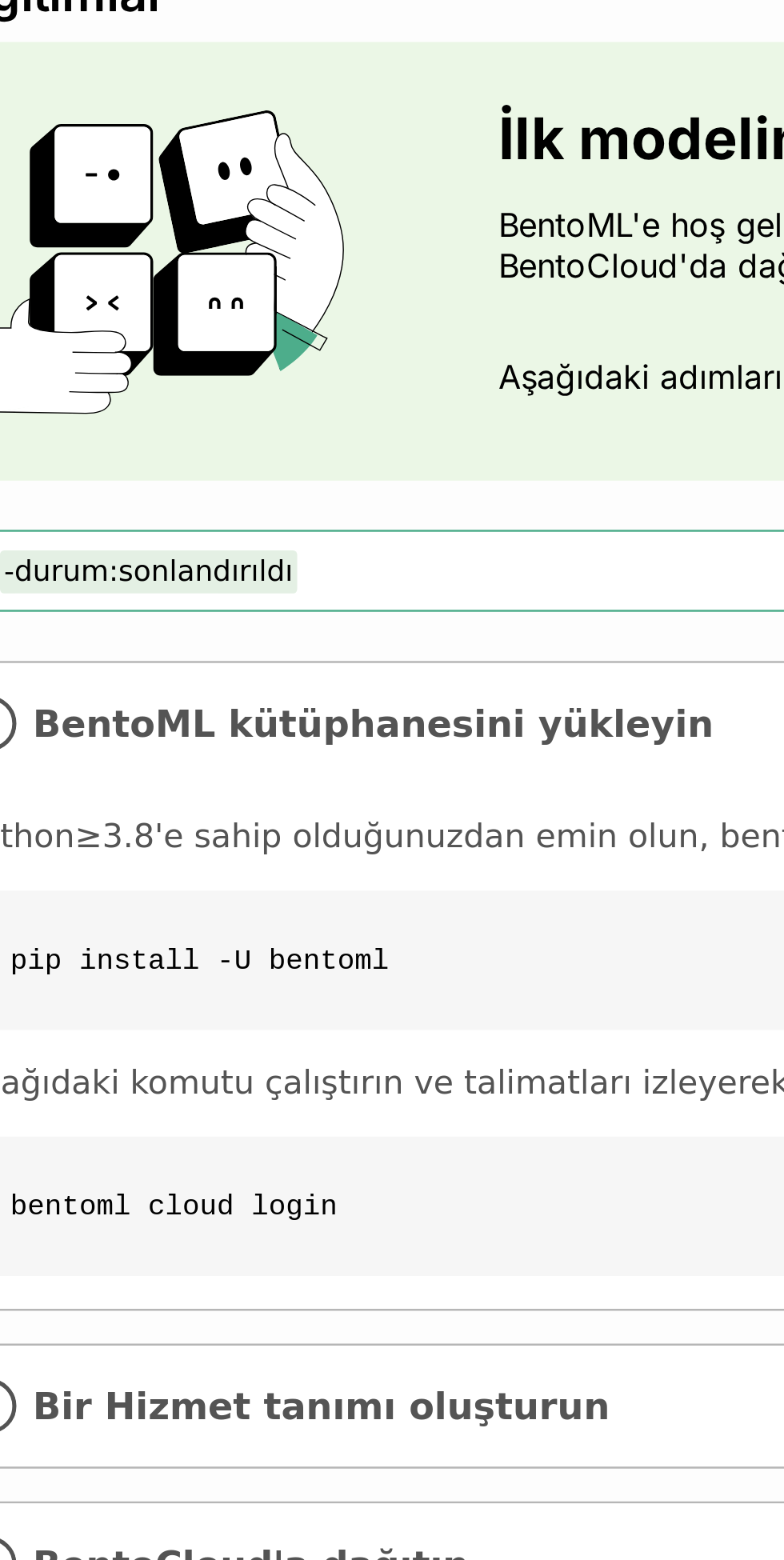
scroll to position [0, 1]
